Goal: Information Seeking & Learning: Learn about a topic

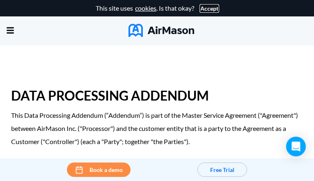
click at [207, 8] on button "Accept" at bounding box center [209, 8] width 18 height 7
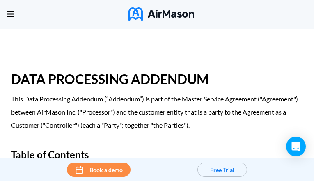
click at [0, 0] on div "Home Employee Handbook Builder Automated Policy Updates Solutions Pricing About…" at bounding box center [0, 0] width 0 height 0
